Goal: Communication & Community: Connect with others

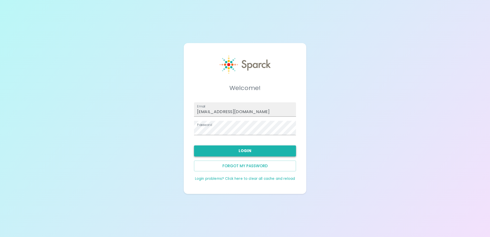
click at [231, 152] on button "Login" at bounding box center [245, 150] width 102 height 11
type input "[EMAIL_ADDRESS][DOMAIN_NAME]"
click at [247, 146] on button "Login" at bounding box center [245, 150] width 102 height 11
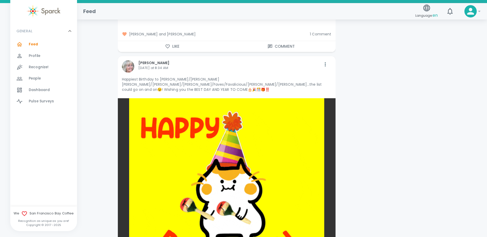
scroll to position [1051, 0]
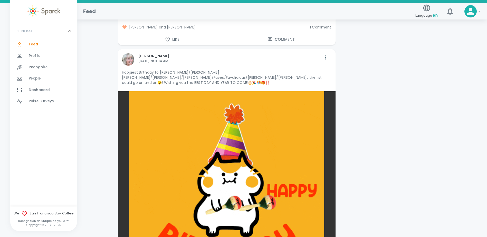
drag, startPoint x: 225, startPoint y: 130, endPoint x: 431, endPoint y: 125, distance: 205.5
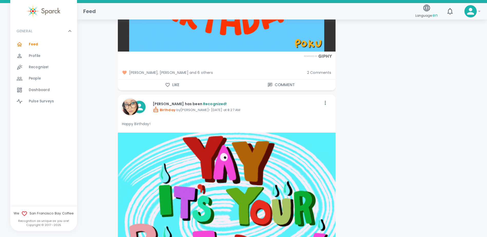
scroll to position [1308, 0]
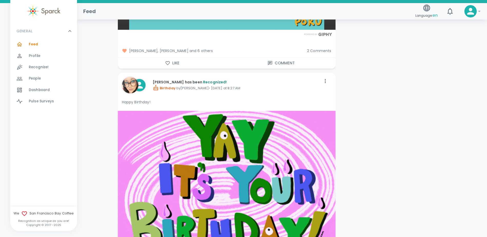
click at [176, 58] on button "Like" at bounding box center [172, 63] width 109 height 11
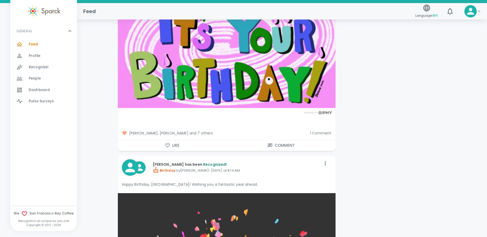
scroll to position [1462, 0]
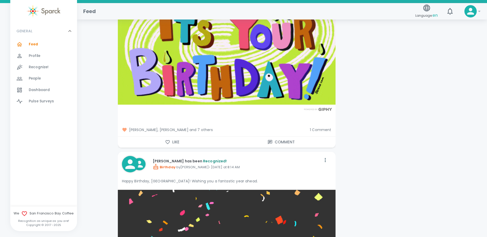
click at [171, 139] on button "Like" at bounding box center [172, 142] width 109 height 11
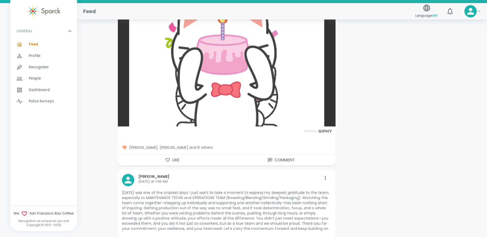
scroll to position [2026, 0]
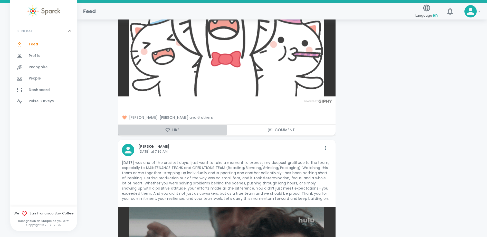
click at [170, 127] on icon "button" at bounding box center [167, 129] width 5 height 5
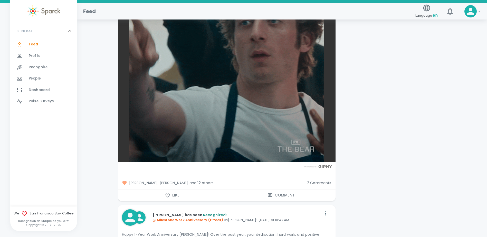
scroll to position [2334, 0]
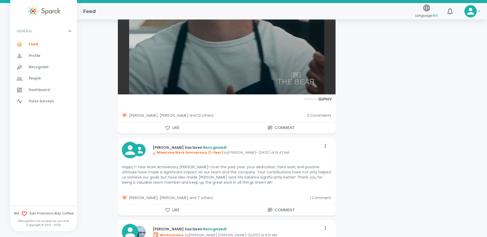
click at [176, 122] on button "Like" at bounding box center [172, 127] width 109 height 11
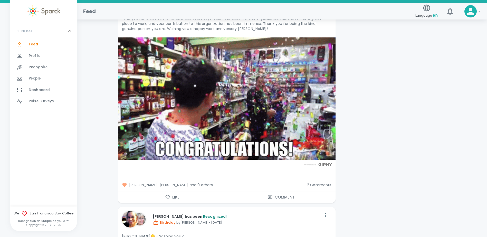
scroll to position [2565, 0]
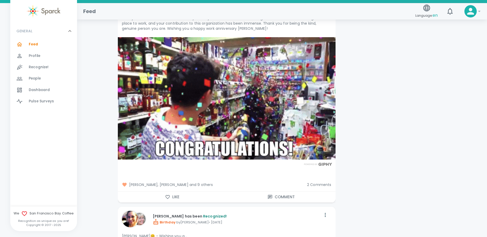
click at [165, 194] on icon "button" at bounding box center [167, 196] width 5 height 5
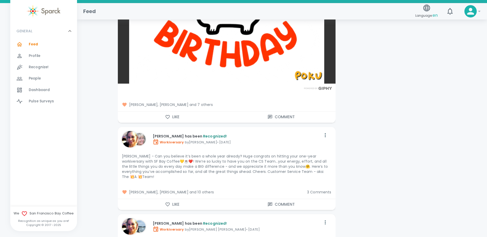
scroll to position [2924, 0]
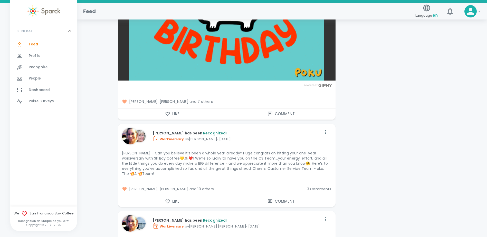
click at [168, 112] on icon "button" at bounding box center [167, 114] width 4 height 4
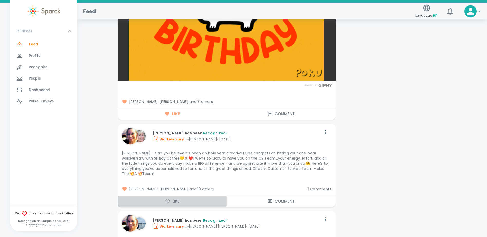
click at [174, 196] on button "Like" at bounding box center [172, 201] width 109 height 11
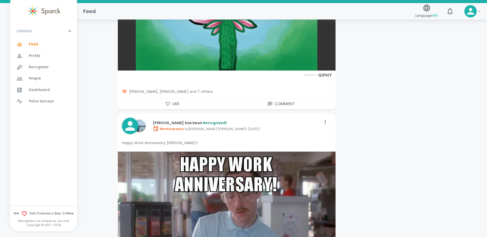
scroll to position [4360, 0]
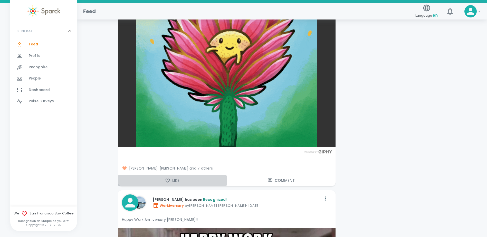
click at [173, 175] on button "Like" at bounding box center [172, 180] width 109 height 11
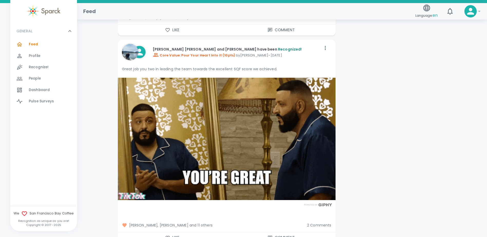
scroll to position [6565, 0]
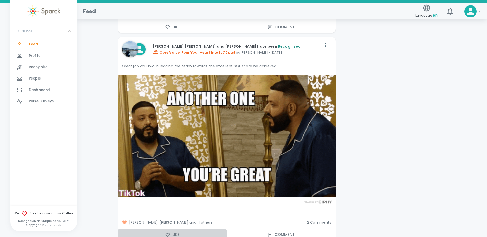
click at [175, 229] on button "Like" at bounding box center [172, 234] width 109 height 11
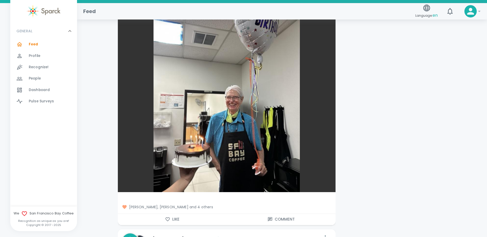
scroll to position [10695, 0]
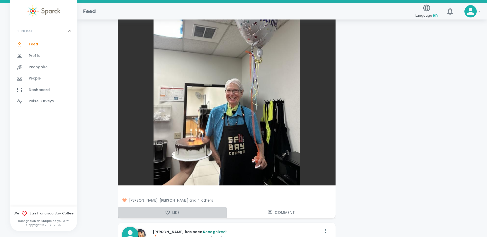
click at [165, 211] on icon "button" at bounding box center [167, 213] width 4 height 4
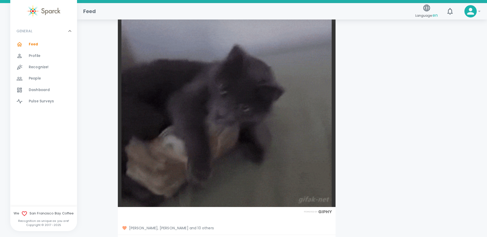
scroll to position [15260, 0]
